Goal: Information Seeking & Learning: Learn about a topic

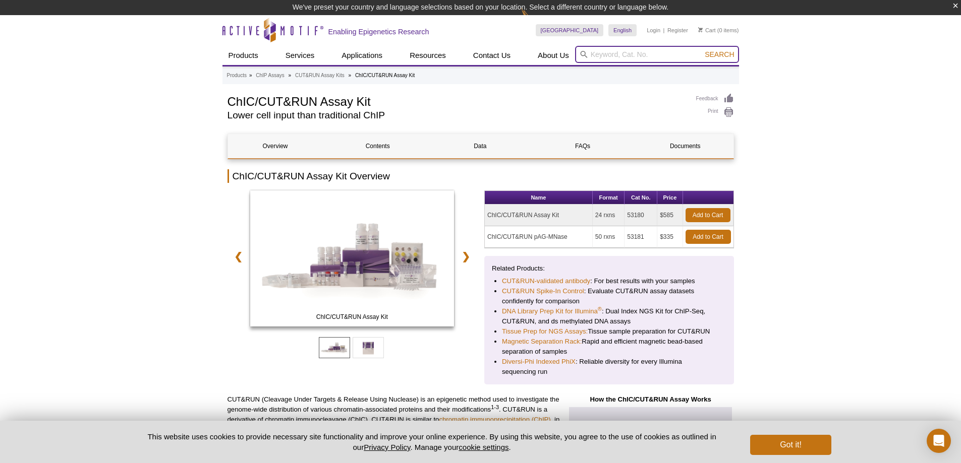
click at [653, 55] on input "search" at bounding box center [657, 54] width 164 height 17
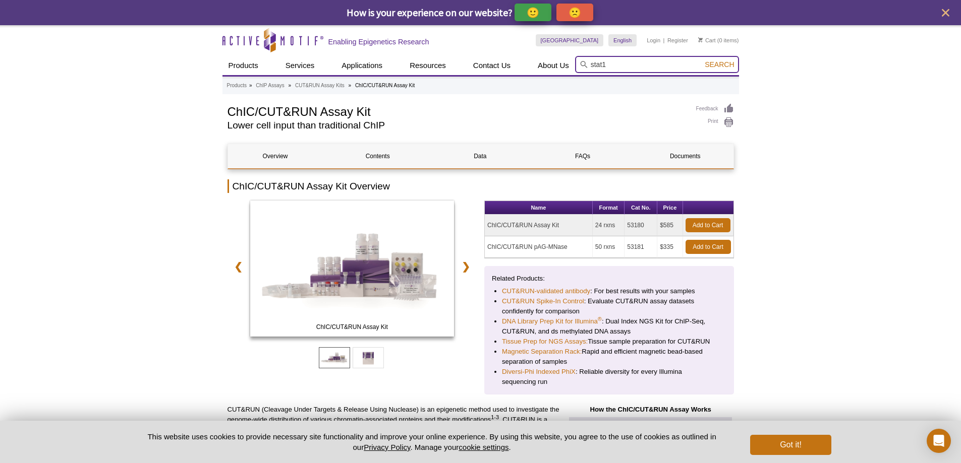
type input "stat1"
click at [726, 64] on span "Search" at bounding box center [719, 65] width 29 height 8
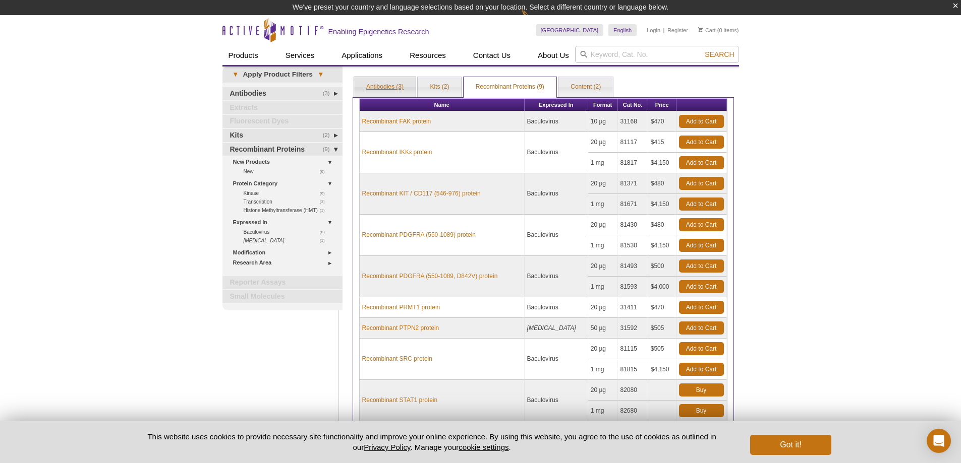
click at [380, 83] on link "Antibodies (3)" at bounding box center [385, 87] width 62 height 20
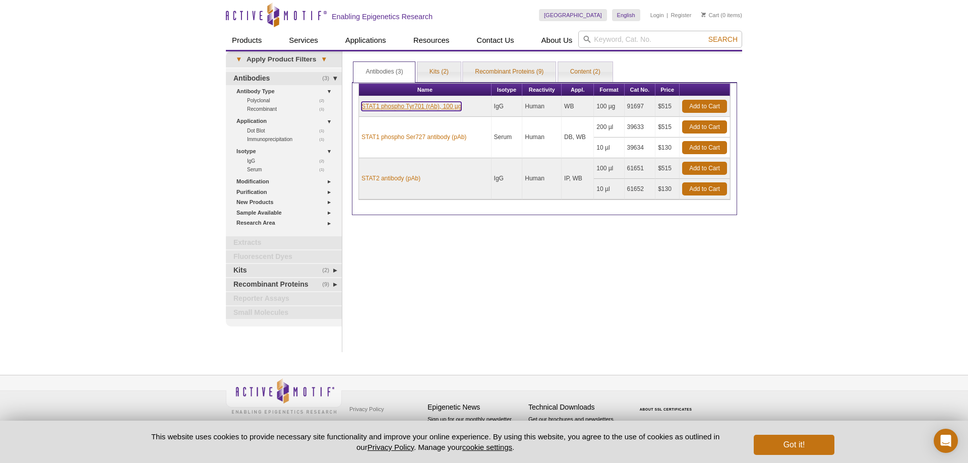
click at [408, 108] on link "STAT1 phospho Tyr701 (rAb), 100 µg" at bounding box center [412, 106] width 100 height 9
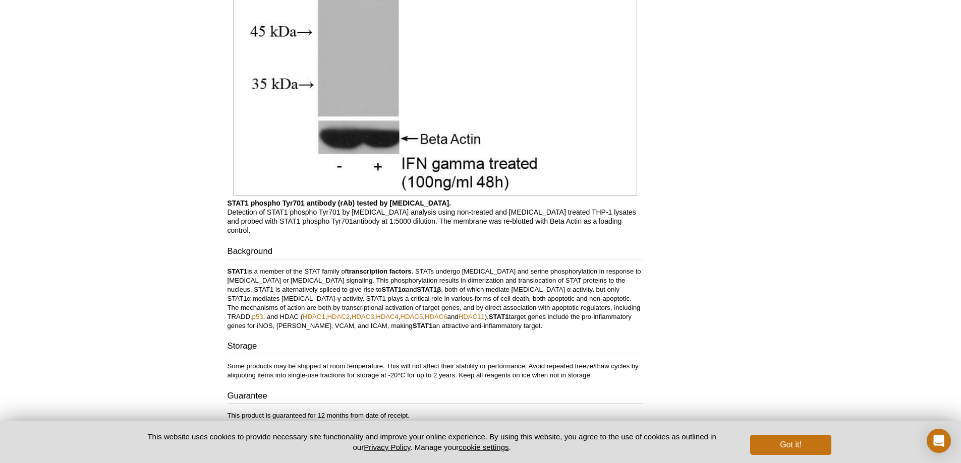
scroll to position [900, 0]
